Goal: Check status: Check status

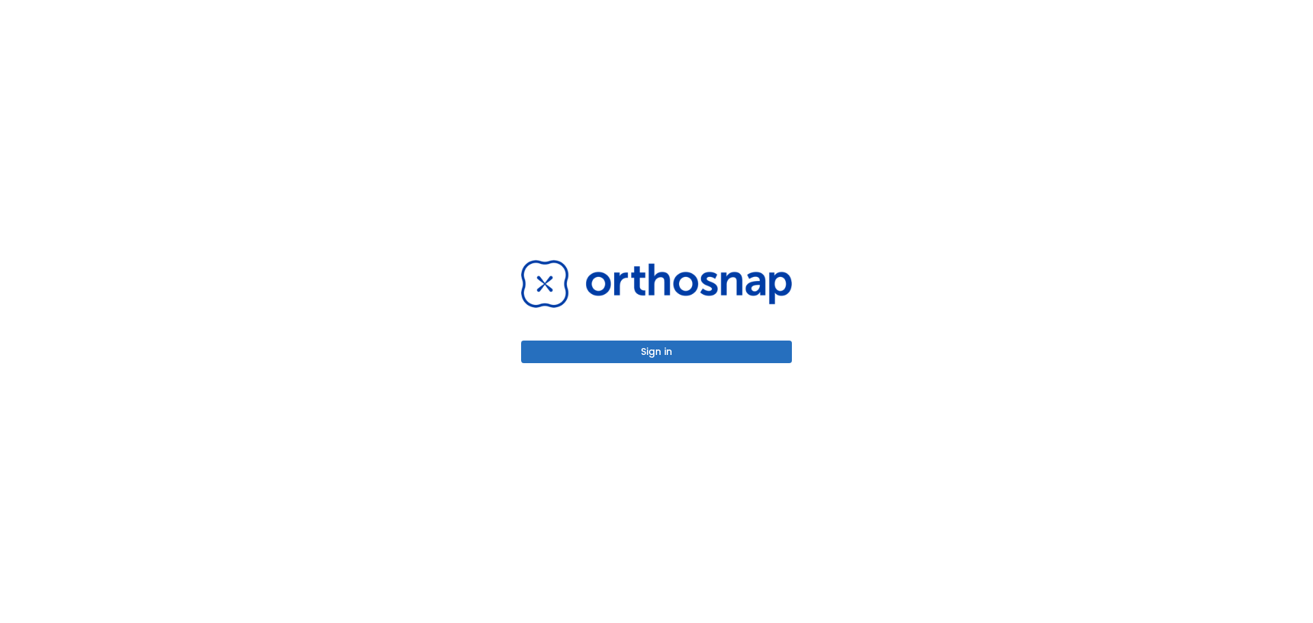
click at [676, 361] on button "Sign in" at bounding box center [656, 352] width 271 height 23
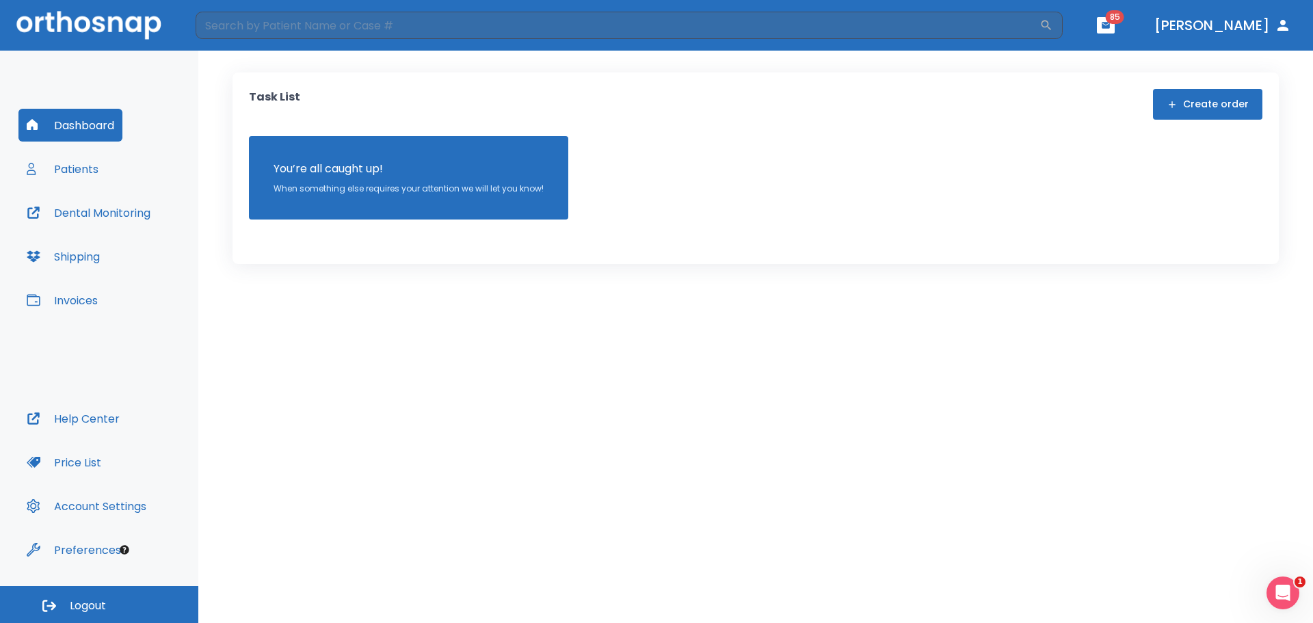
click at [59, 182] on button "Patients" at bounding box center [62, 169] width 88 height 33
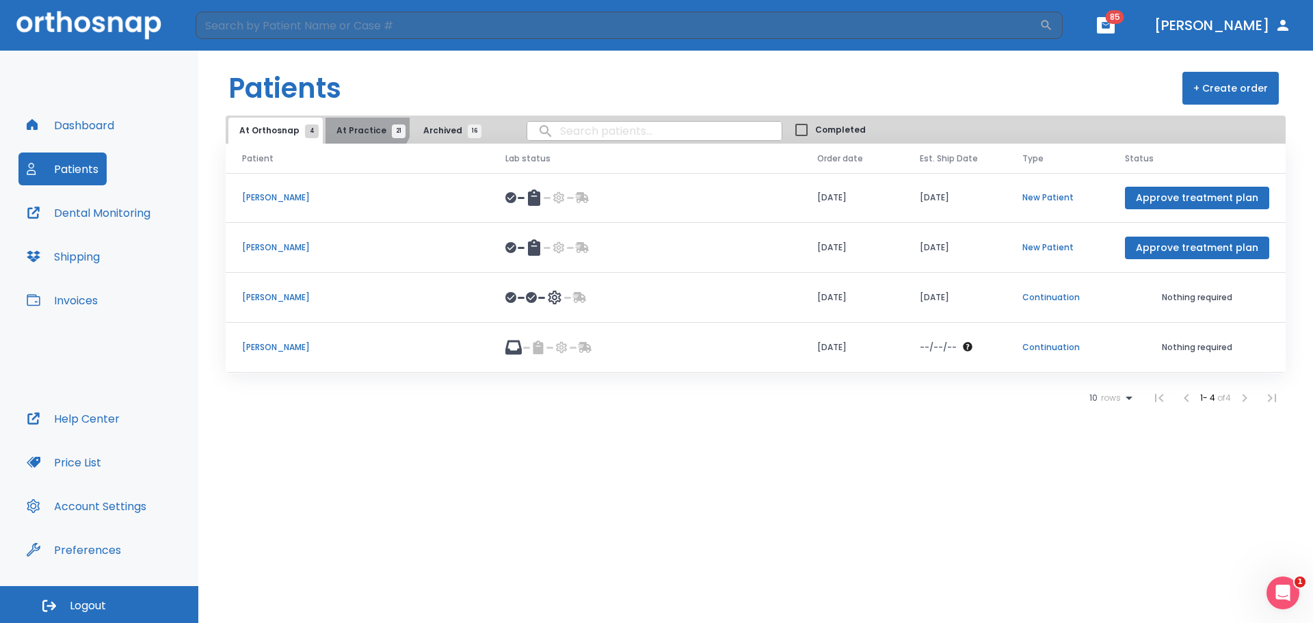
click at [360, 118] on button "At Practice 21" at bounding box center [368, 131] width 84 height 26
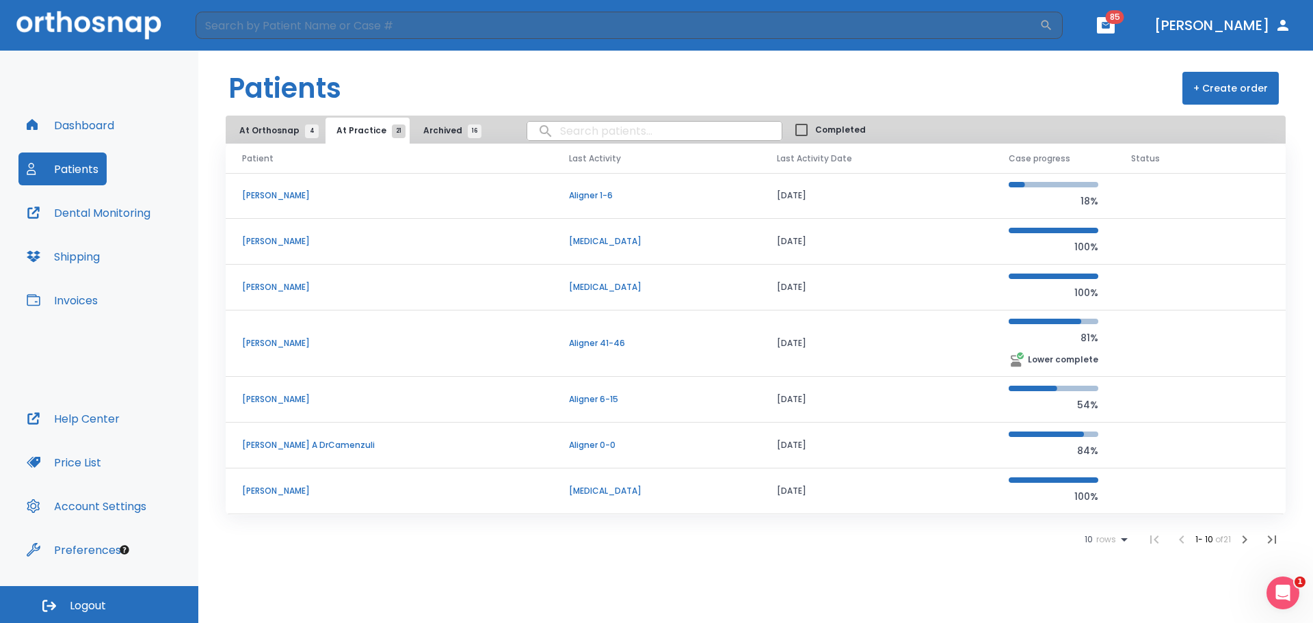
scroll to position [137, 0]
click at [296, 487] on p "[PERSON_NAME]" at bounding box center [389, 491] width 294 height 12
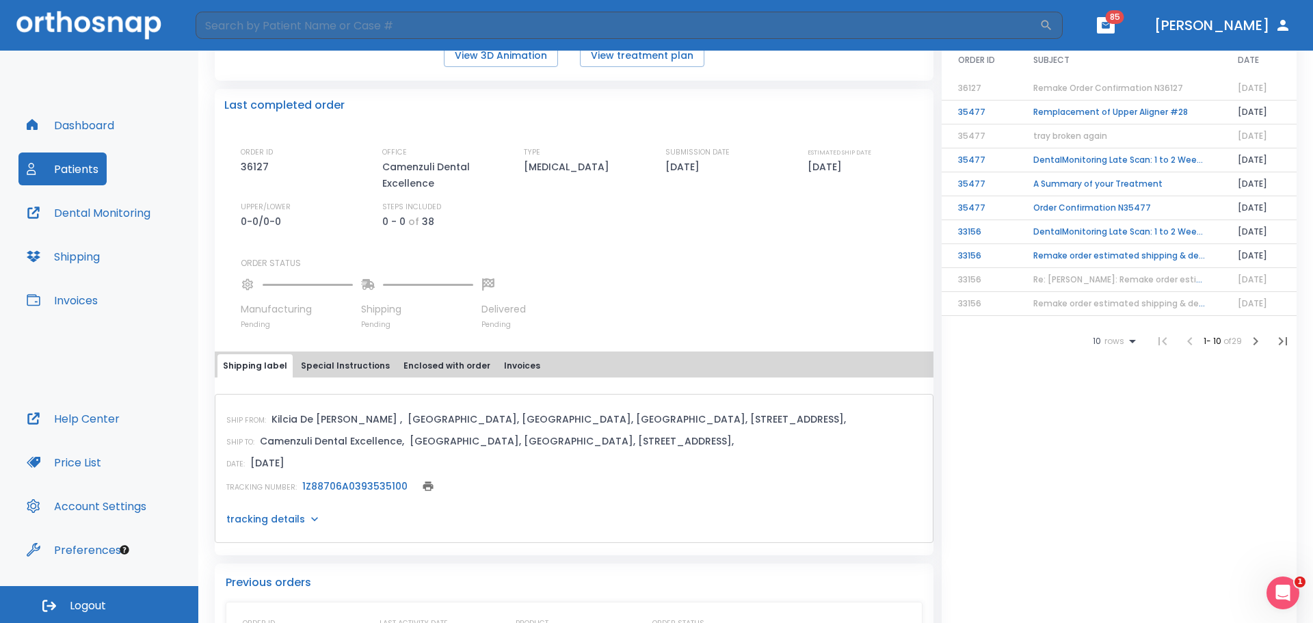
scroll to position [267, 0]
click at [354, 368] on button "Special Instructions" at bounding box center [345, 366] width 100 height 23
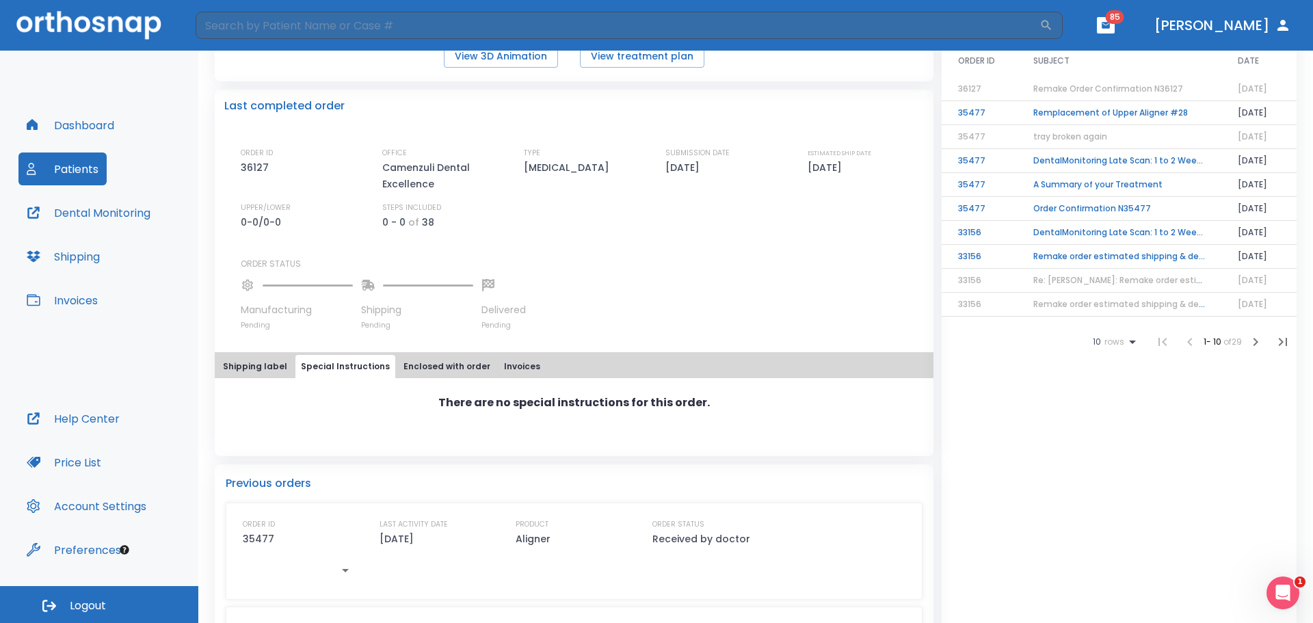
click at [408, 366] on button "Enclosed with order" at bounding box center [447, 366] width 98 height 23
click at [500, 369] on button "Invoices" at bounding box center [522, 366] width 47 height 23
